Goal: Task Accomplishment & Management: Manage account settings

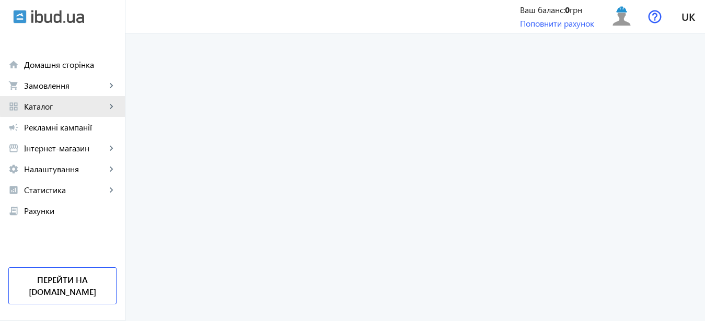
click at [112, 105] on mat-icon "keyboard_arrow_right" at bounding box center [111, 106] width 10 height 10
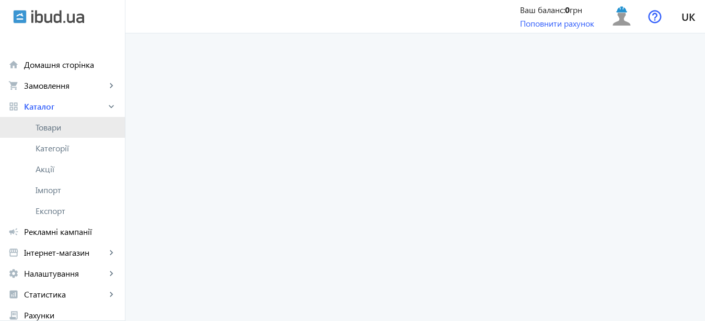
click at [54, 129] on span "Товари" at bounding box center [76, 127] width 81 height 10
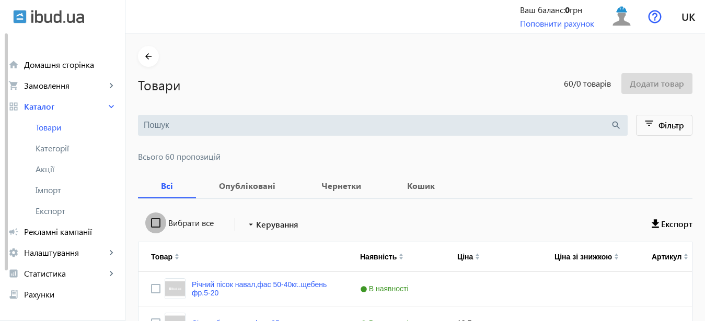
click at [145, 222] on input "Вибрати все" at bounding box center [155, 223] width 21 height 21
checkbox input "true"
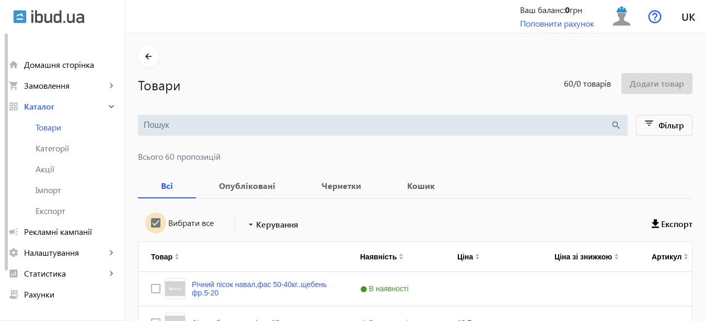
checkbox input "true"
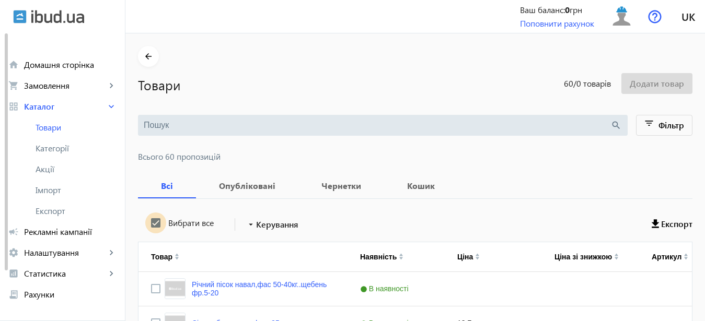
checkbox input "true"
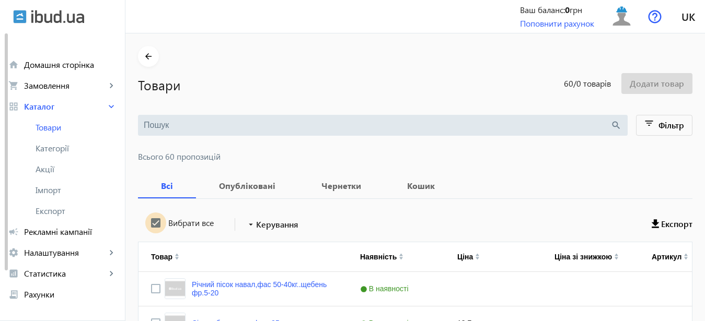
checkbox input "true"
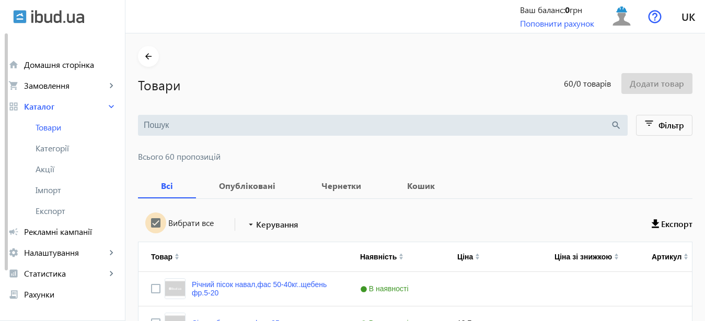
checkbox input "true"
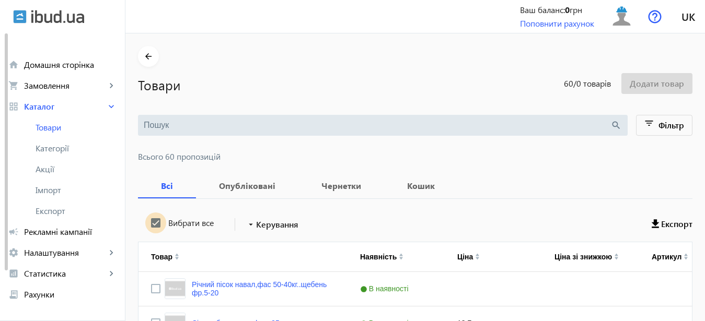
checkbox input "true"
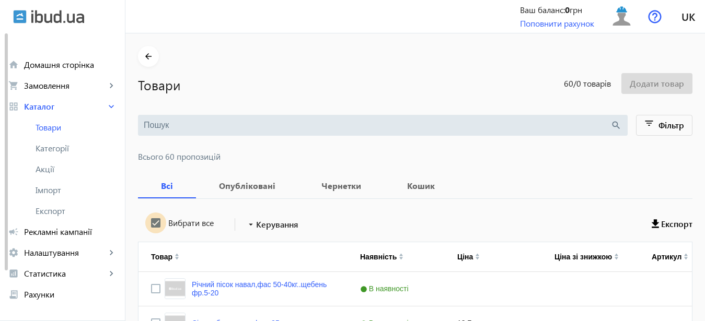
checkbox input "true"
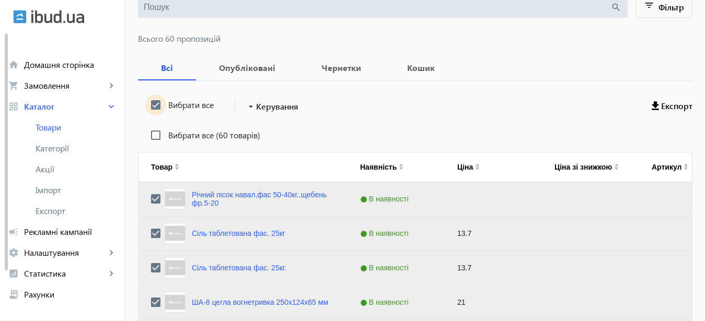
scroll to position [104, 0]
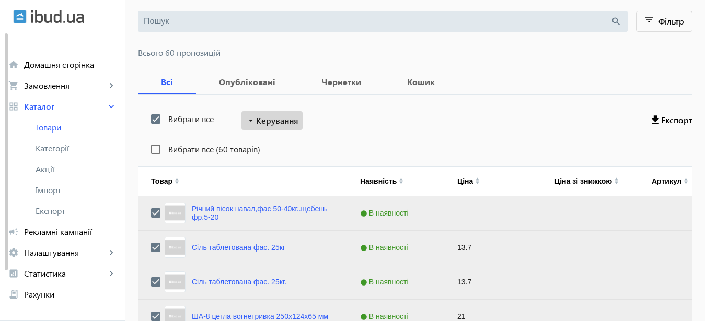
click at [285, 123] on span "Керування" at bounding box center [277, 120] width 42 height 13
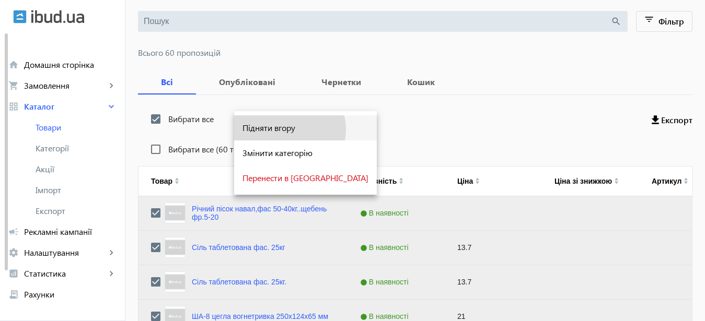
click at [289, 130] on span "Підняти вгору" at bounding box center [305, 128] width 126 height 8
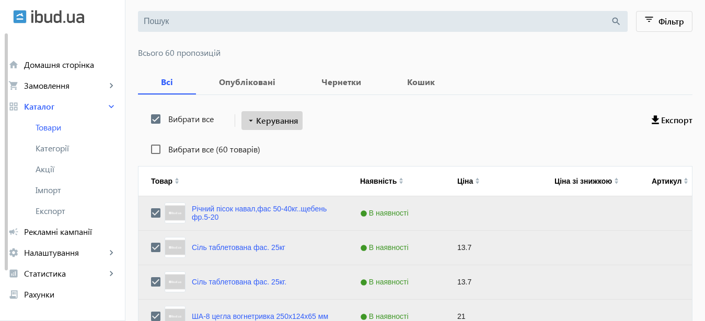
click at [284, 120] on span "Керування" at bounding box center [277, 120] width 42 height 13
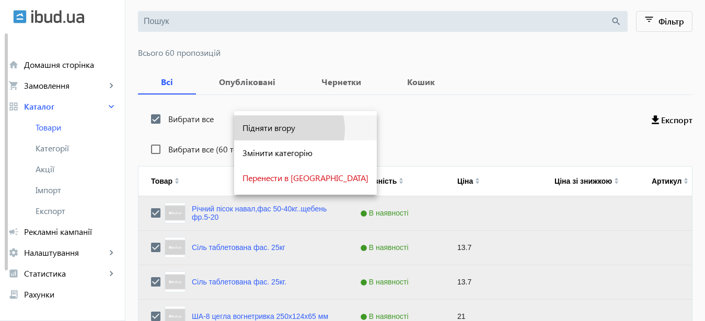
click at [288, 130] on span "Підняти вгору" at bounding box center [305, 128] width 126 height 8
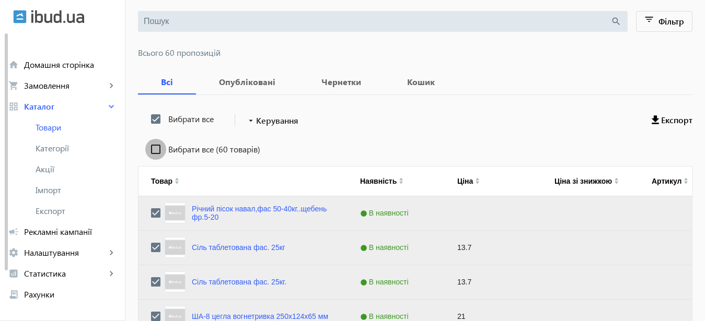
click at [145, 151] on input "Вибрати все (60 товарів)" at bounding box center [155, 149] width 21 height 21
checkbox input "true"
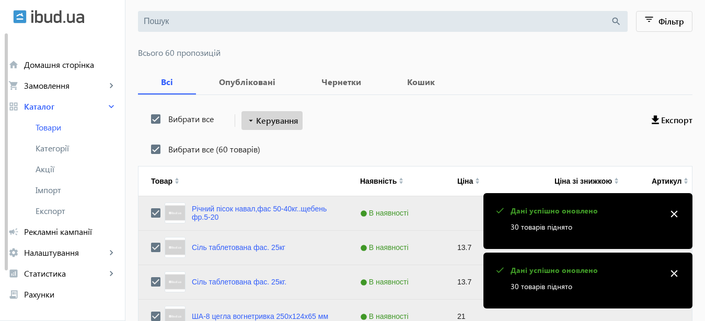
click at [287, 122] on span "Керування" at bounding box center [277, 120] width 42 height 13
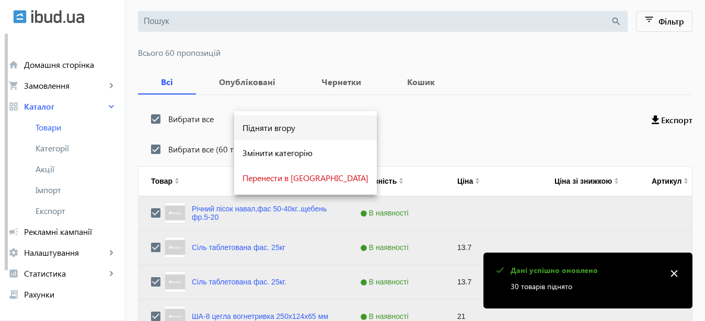
click at [286, 129] on span "Підняти вгору" at bounding box center [305, 128] width 126 height 8
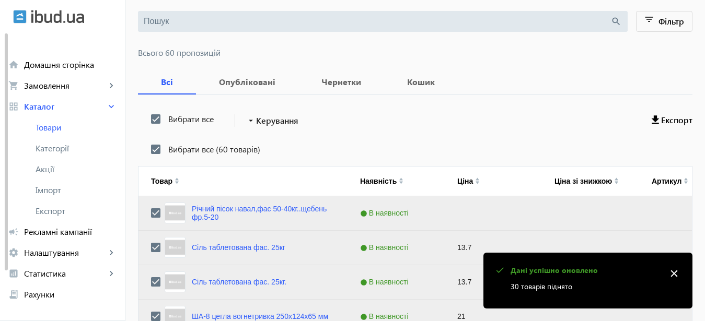
click at [674, 274] on mat-icon "close" at bounding box center [674, 274] width 16 height 16
